Goal: Information Seeking & Learning: Learn about a topic

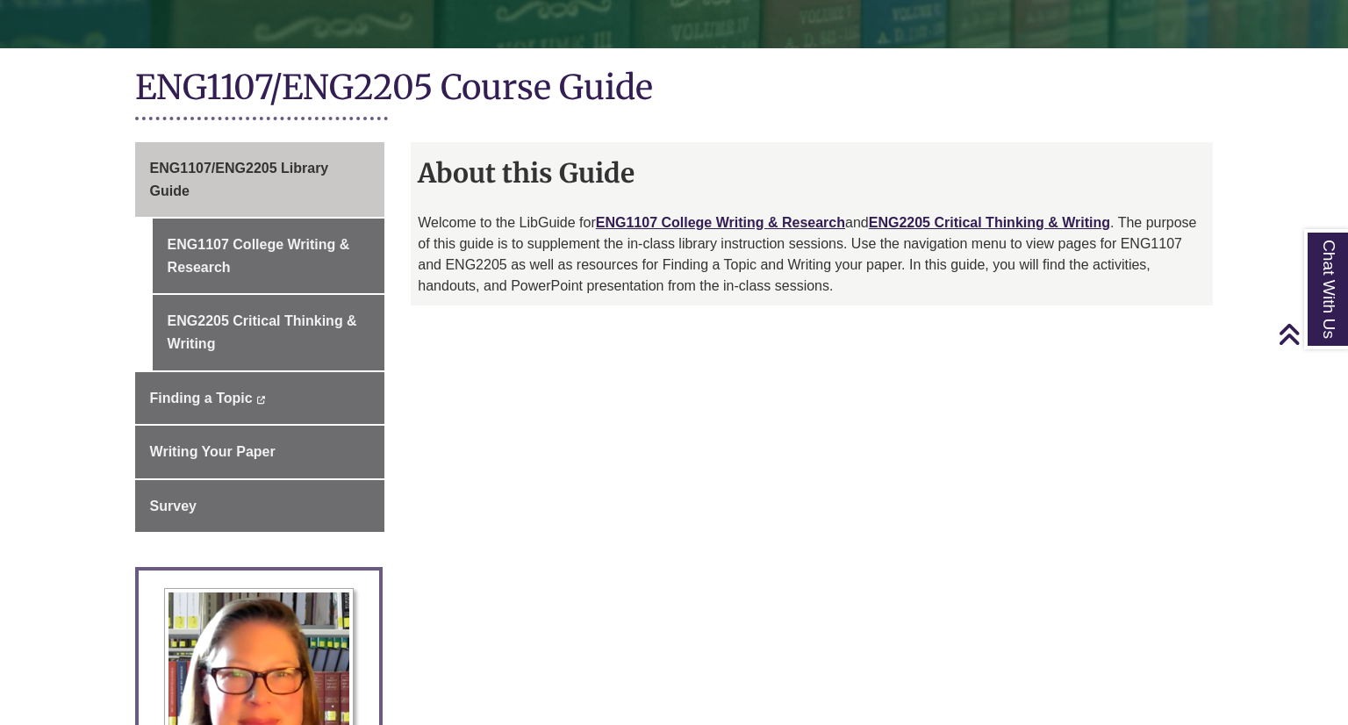
scroll to position [358, 0]
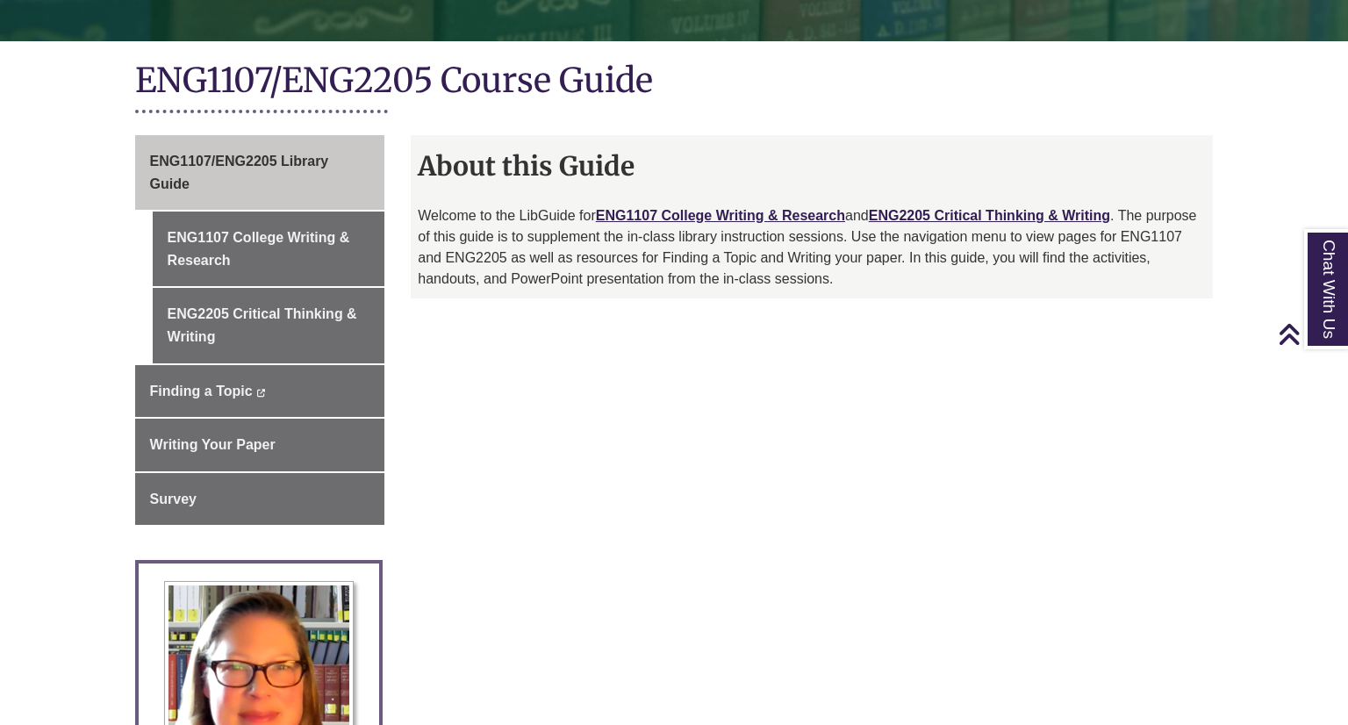
click at [645, 409] on div "ENG1107/ENG2205 Library Guide ENG1107 College Writing & Research ENG2205 Critic…" at bounding box center [674, 606] width 1105 height 943
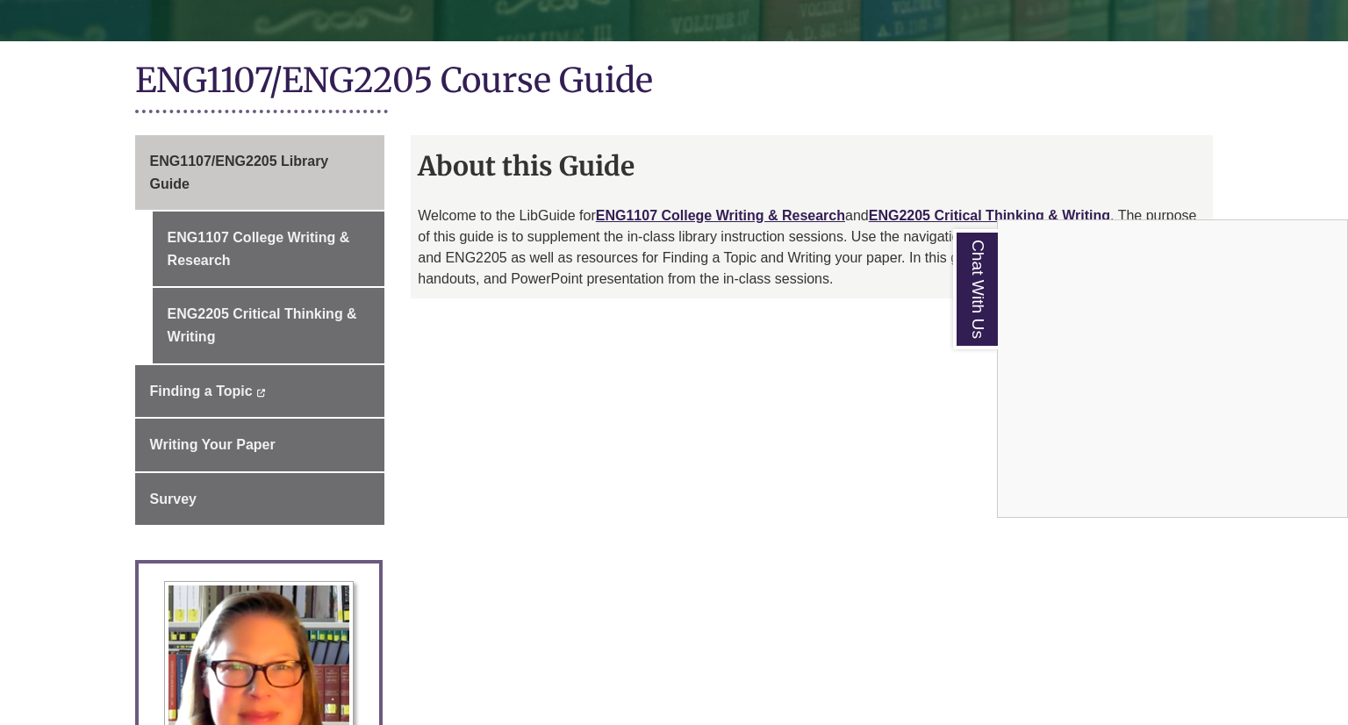
click at [863, 372] on div "Chat With Us" at bounding box center [674, 362] width 1348 height 725
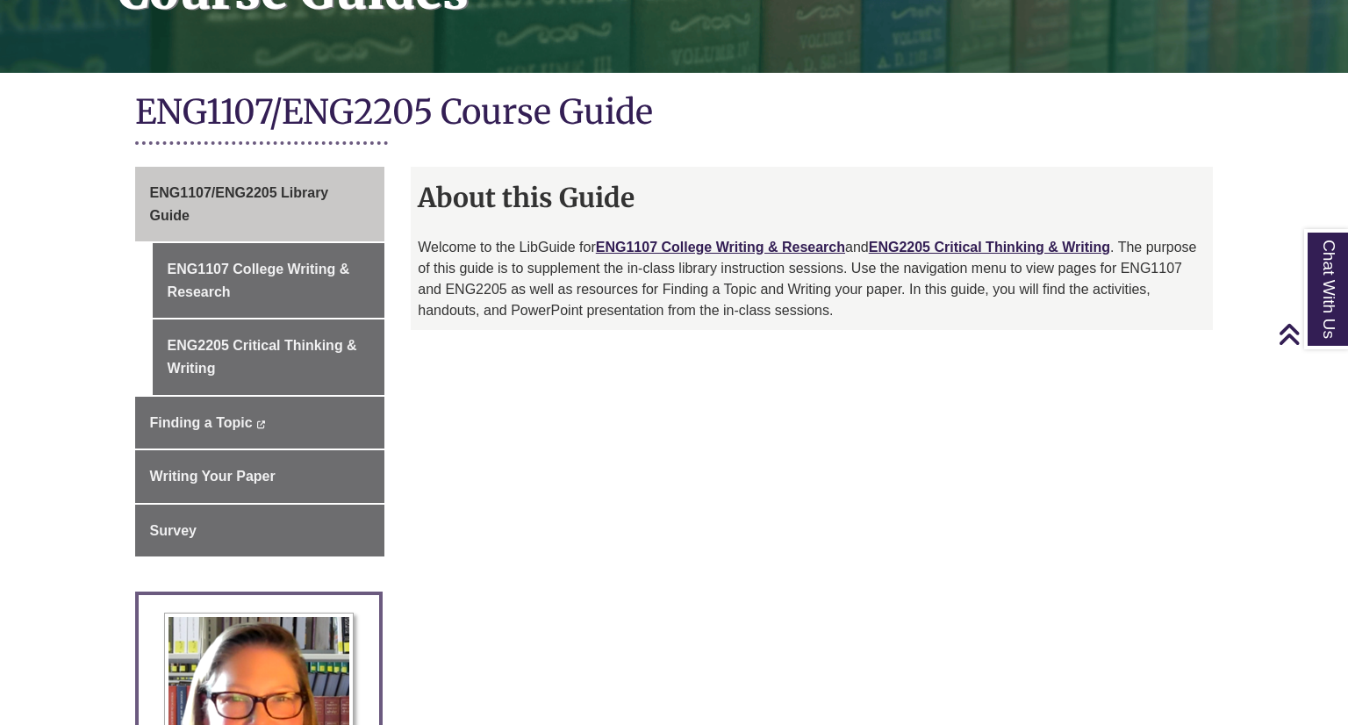
scroll to position [313, 0]
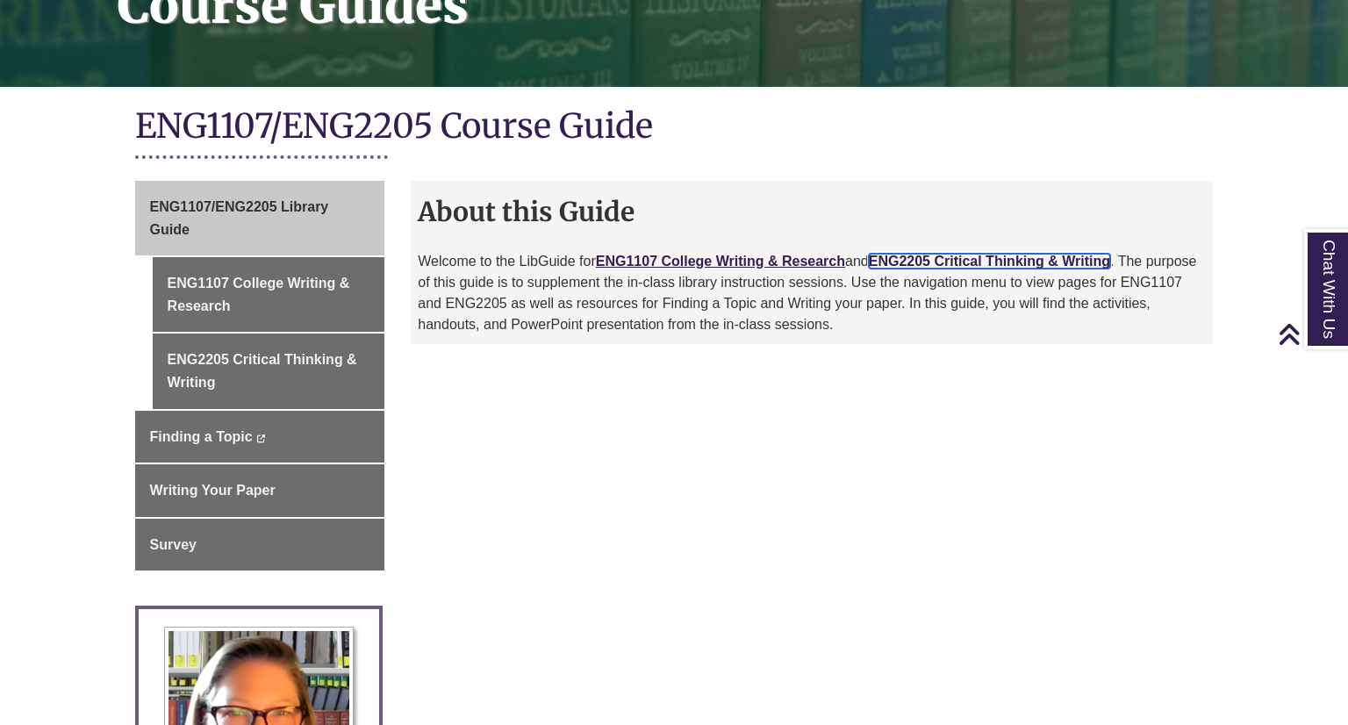
click at [962, 254] on link "ENG2205 Critical Thinking & Writing" at bounding box center [989, 261] width 241 height 15
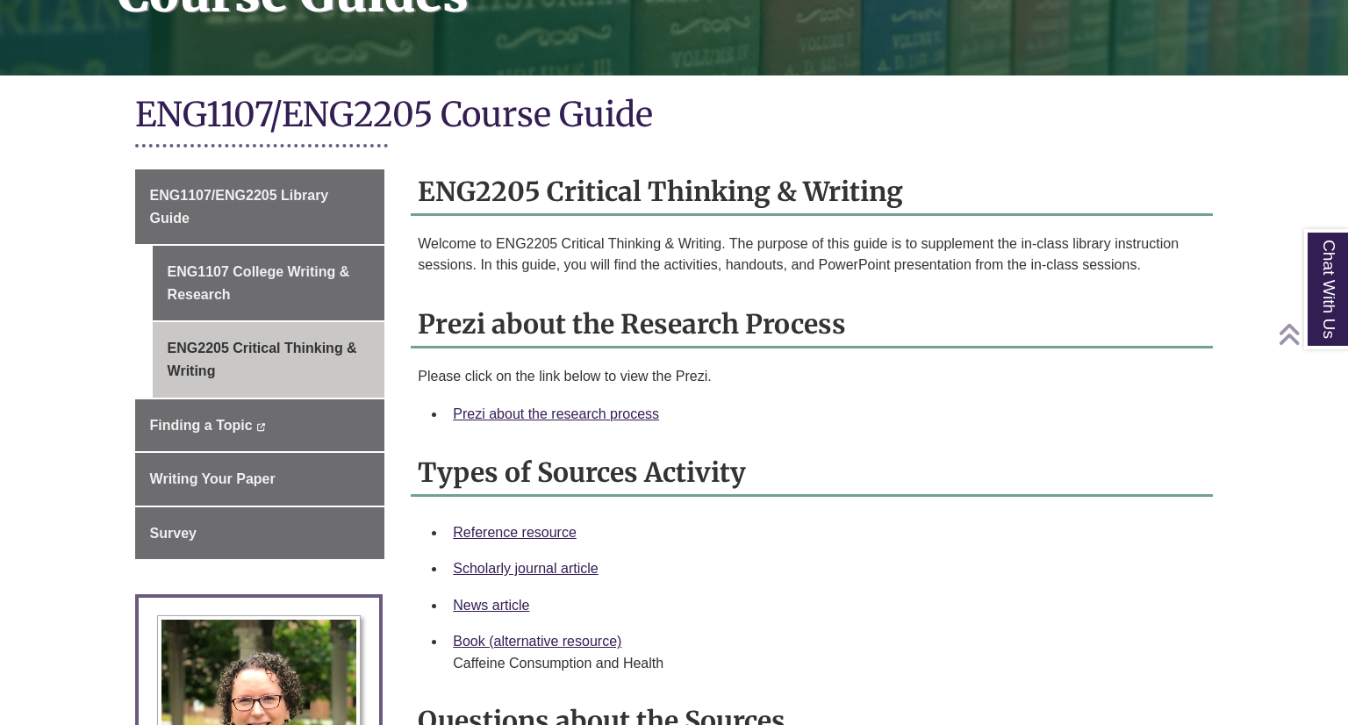
scroll to position [327, 0]
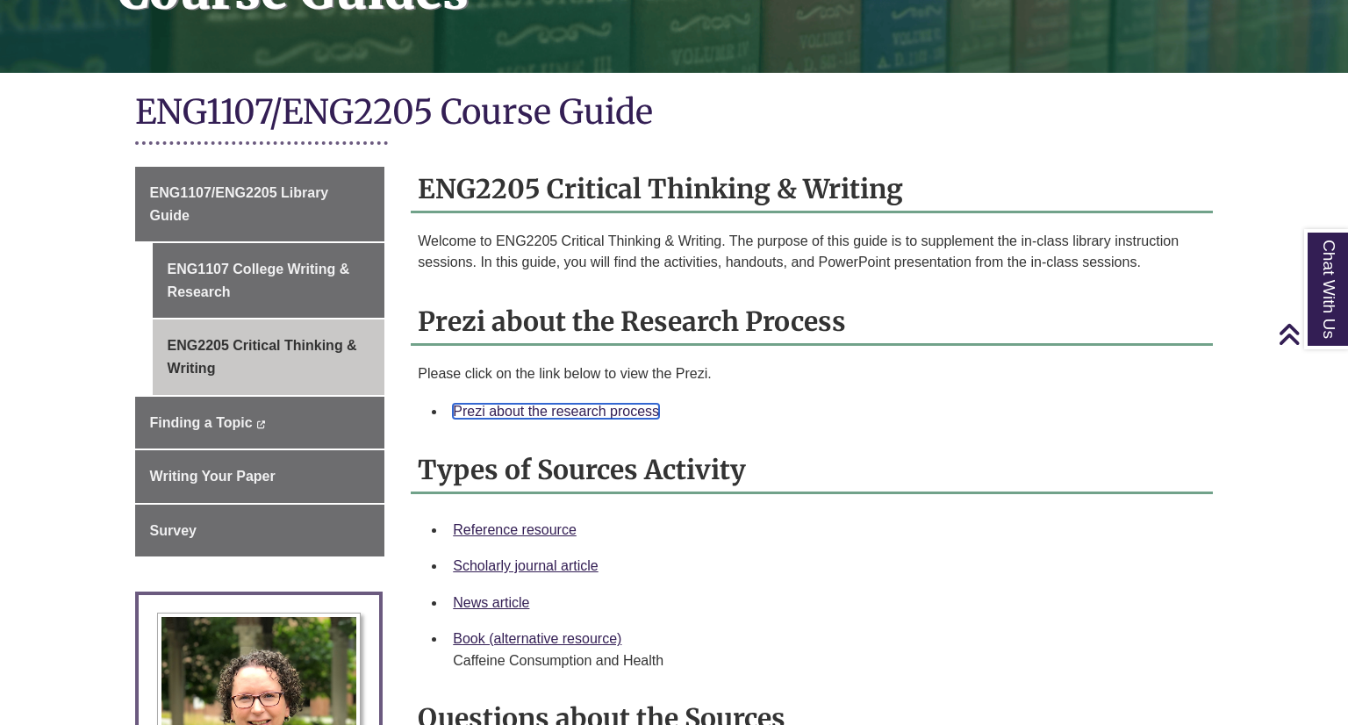
click at [616, 411] on link "Prezi about the research process" at bounding box center [556, 411] width 206 height 15
